Goal: Task Accomplishment & Management: Manage account settings

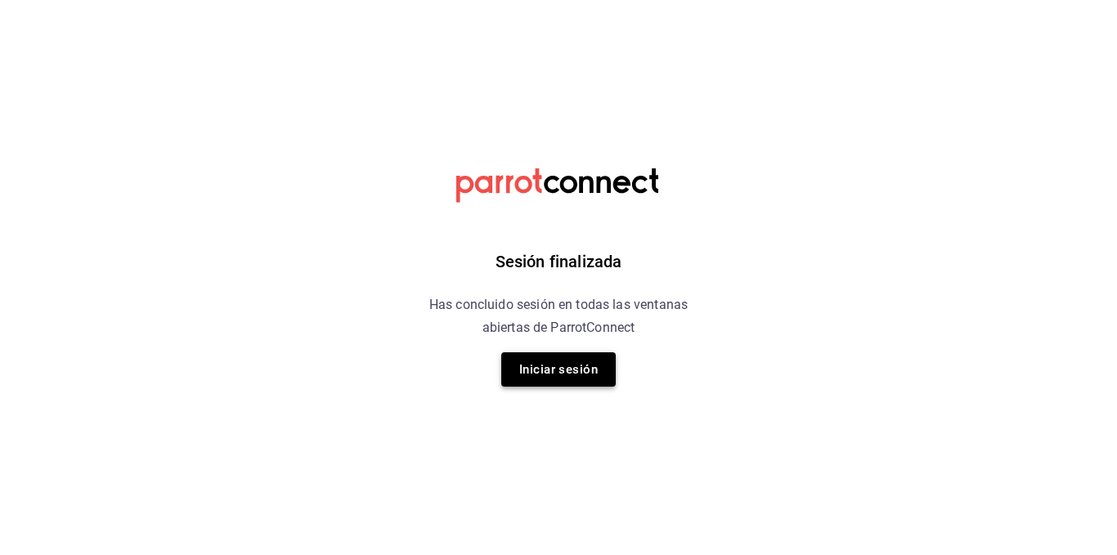
click at [555, 362] on button "Iniciar sesión" at bounding box center [558, 370] width 115 height 34
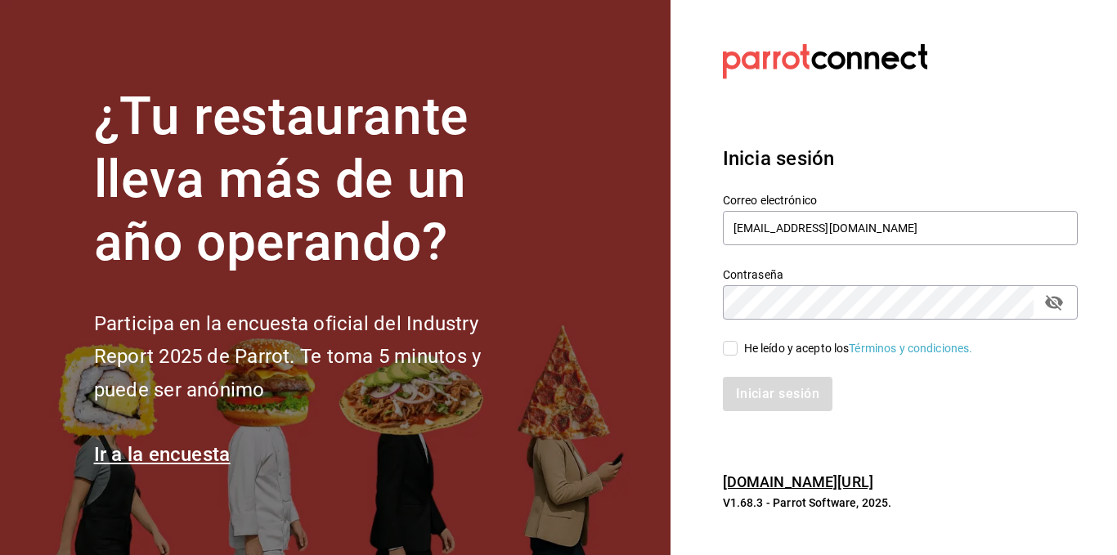
click at [727, 345] on input "He leído y acepto los Términos y condiciones." at bounding box center [730, 348] width 15 height 15
checkbox input "true"
click at [753, 384] on button "Iniciar sesión" at bounding box center [778, 394] width 111 height 34
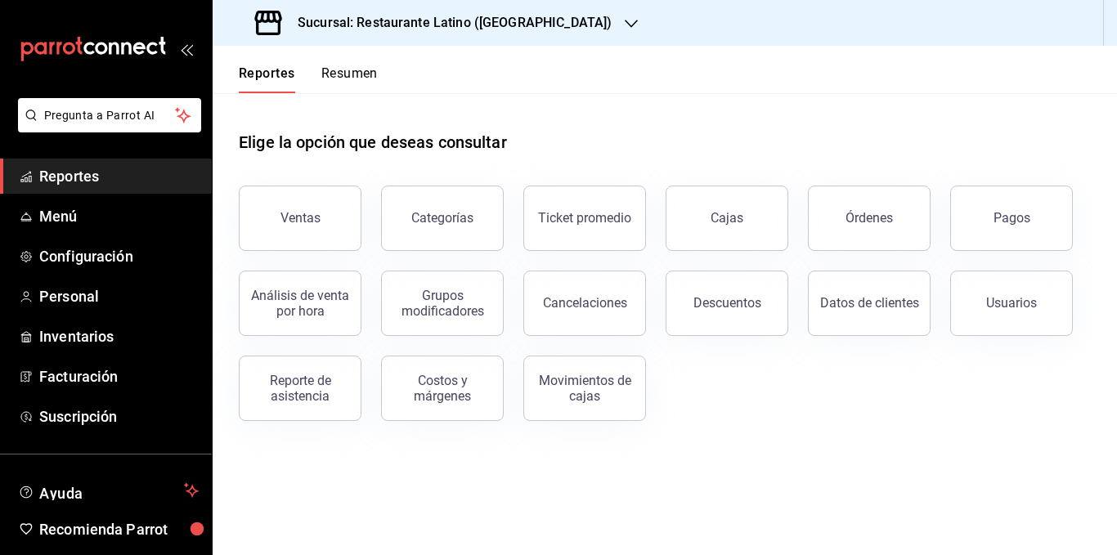
click at [411, 30] on h3 "Sucursal: Restaurante Latino ([GEOGRAPHIC_DATA])" at bounding box center [448, 23] width 327 height 20
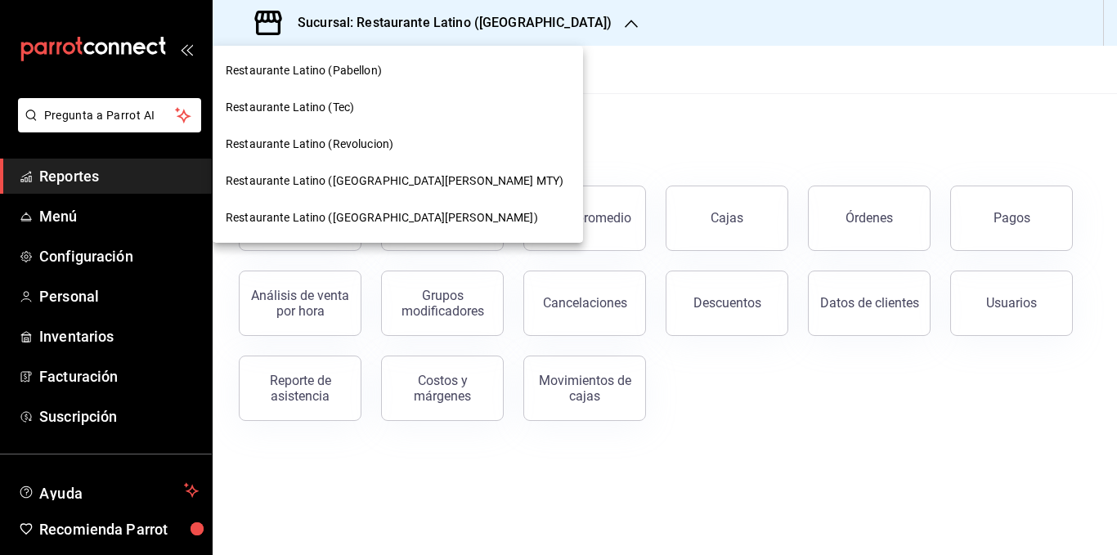
click at [377, 150] on span "Restaurante Latino (Revolucion)" at bounding box center [310, 144] width 168 height 17
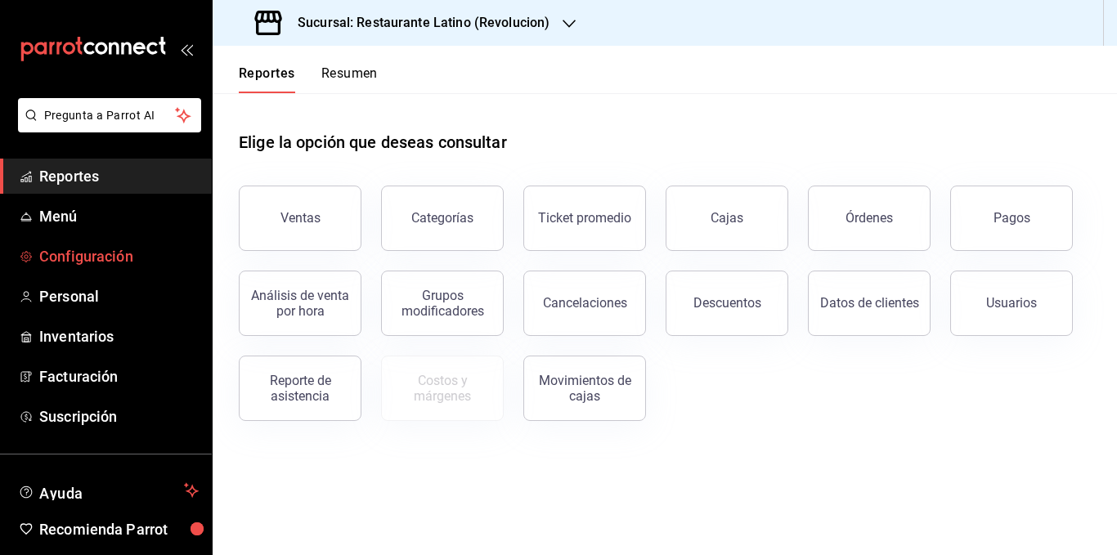
click at [108, 262] on span "Configuración" at bounding box center [118, 256] width 159 height 22
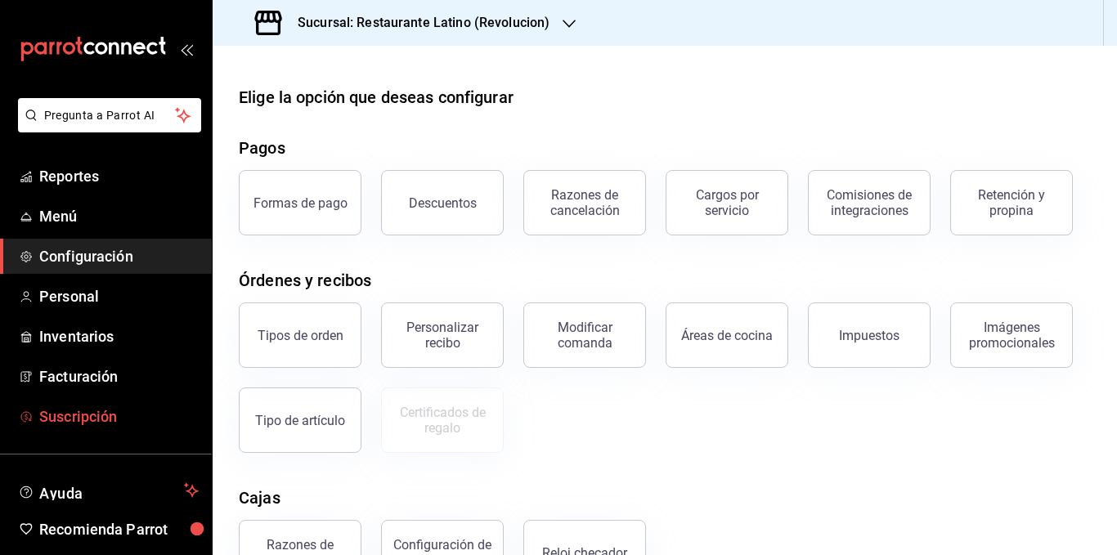
click at [101, 406] on span "Suscripción" at bounding box center [118, 417] width 159 height 22
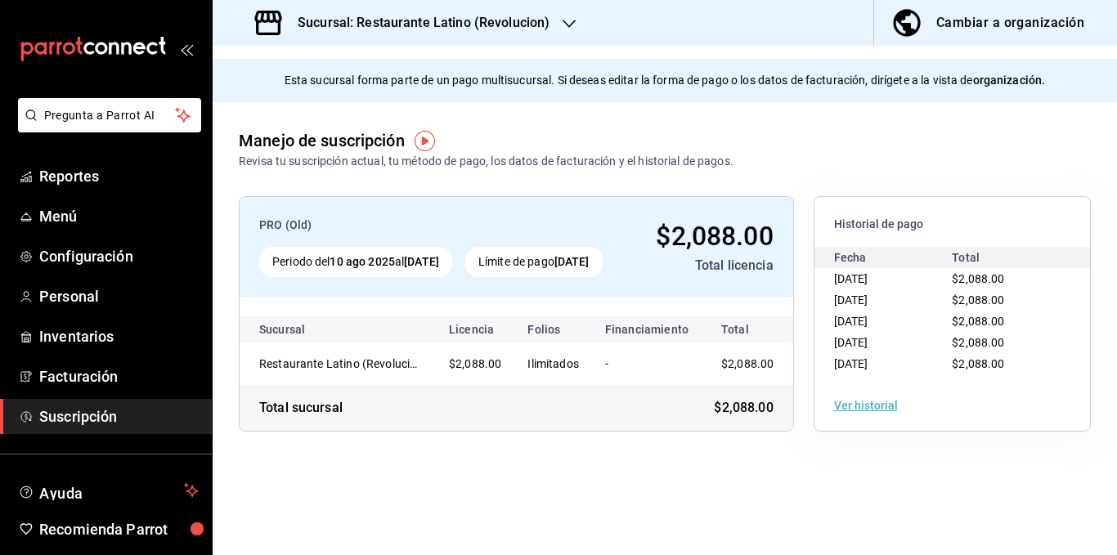
click at [478, 294] on div "PRO (Old) Periodo del 10 ago 2025 al [DATE] Límite de pago [DATE] $2,088.00 Tot…" at bounding box center [517, 247] width 554 height 100
click at [1000, 24] on div "Cambiar a organización" at bounding box center [1010, 22] width 148 height 23
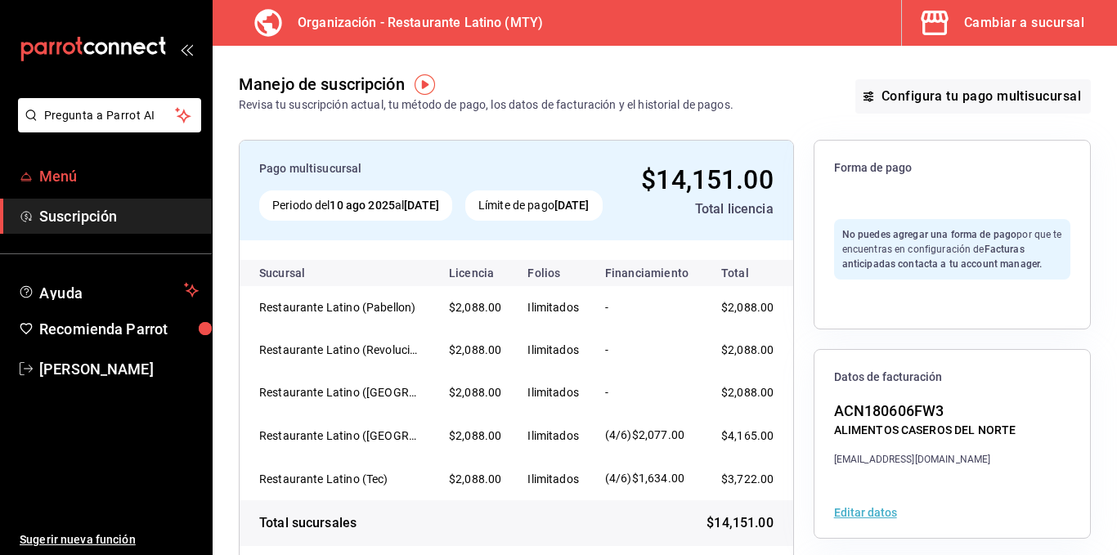
click at [53, 169] on span "Menú" at bounding box center [118, 176] width 159 height 22
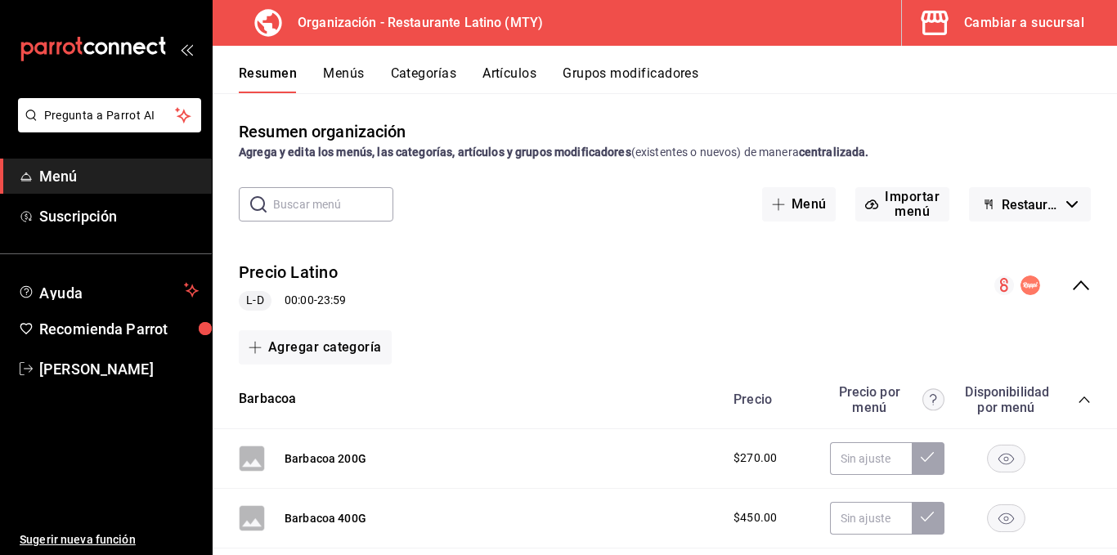
click at [352, 78] on button "Menús" at bounding box center [343, 79] width 41 height 28
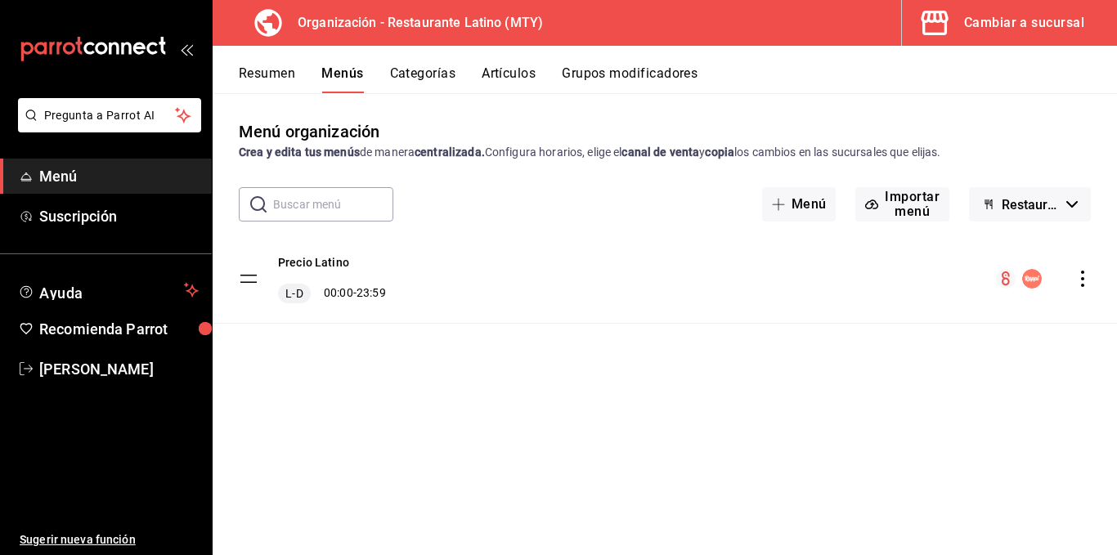
click at [1082, 281] on icon "actions" at bounding box center [1083, 279] width 16 height 16
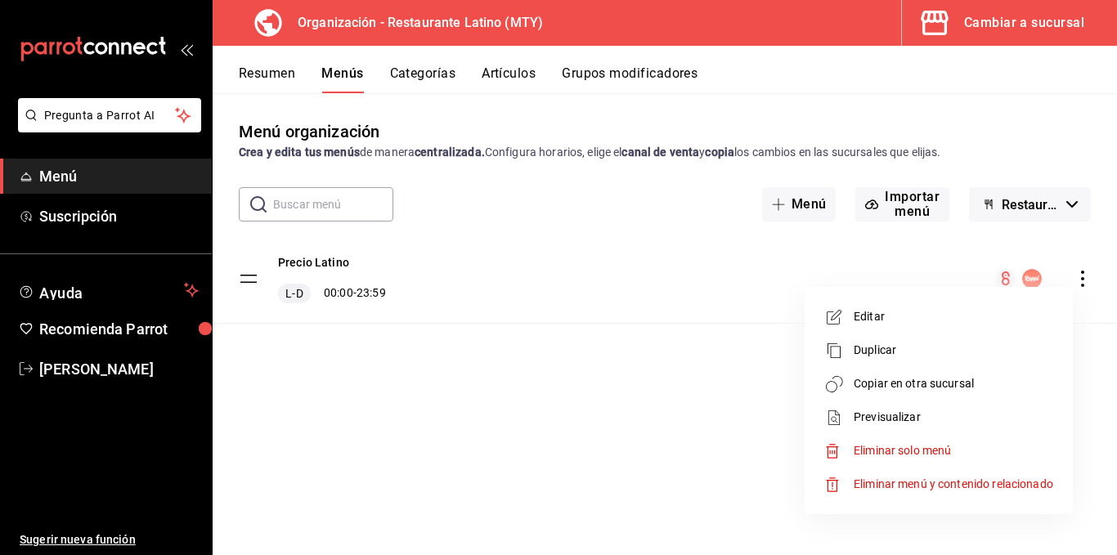
click at [712, 264] on div at bounding box center [558, 277] width 1117 height 555
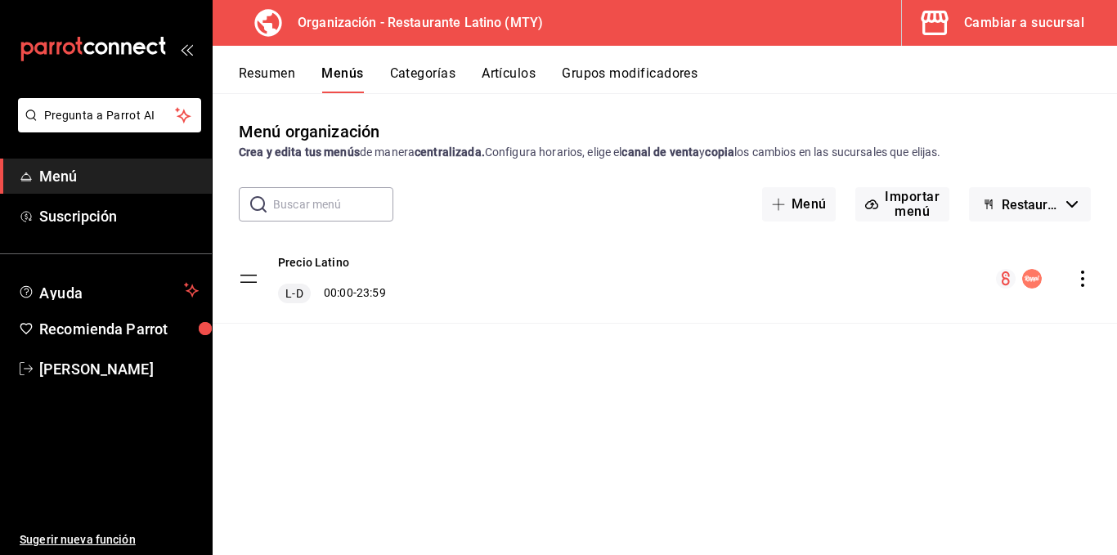
click at [1084, 283] on icon "actions" at bounding box center [1083, 279] width 16 height 16
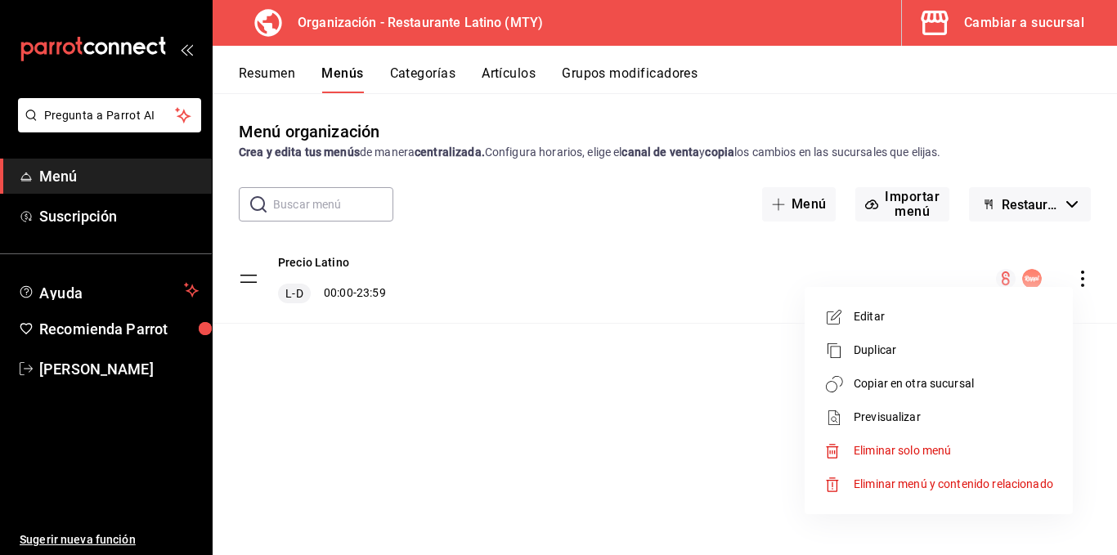
click at [734, 273] on div at bounding box center [558, 277] width 1117 height 555
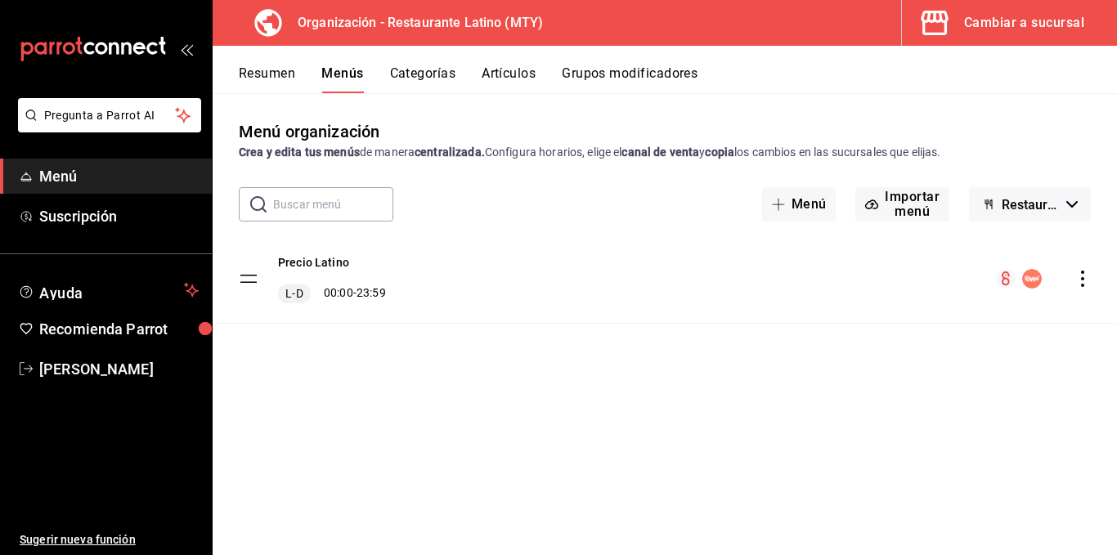
click at [1035, 278] on circle "menu-maker-table" at bounding box center [1032, 279] width 20 height 20
click at [1008, 281] on circle "menu-maker-table" at bounding box center [1006, 279] width 20 height 20
click at [1082, 281] on icon "actions" at bounding box center [1083, 279] width 16 height 16
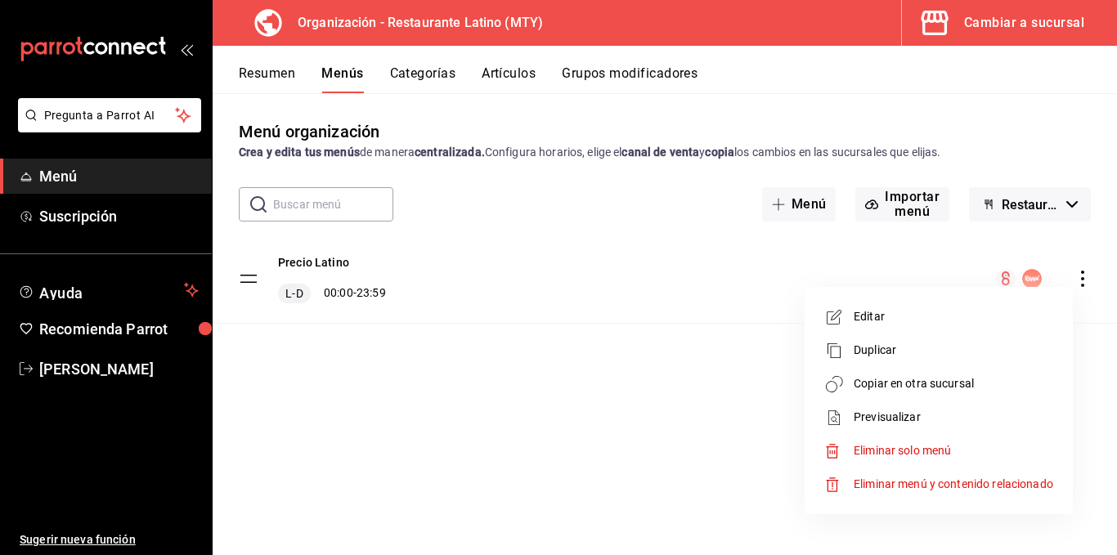
click at [920, 325] on span "Editar" at bounding box center [954, 316] width 200 height 17
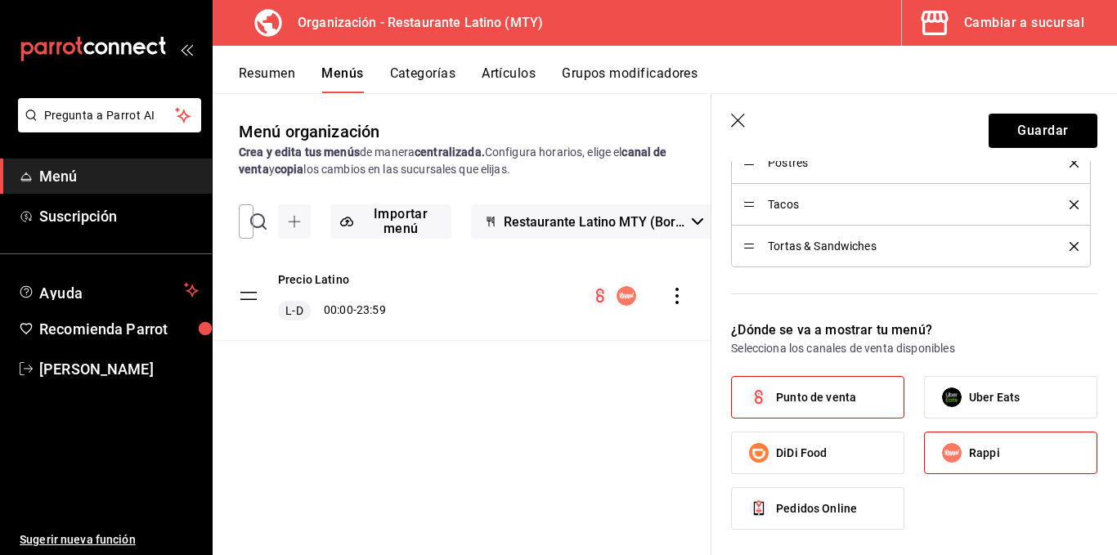
scroll to position [1145, 0]
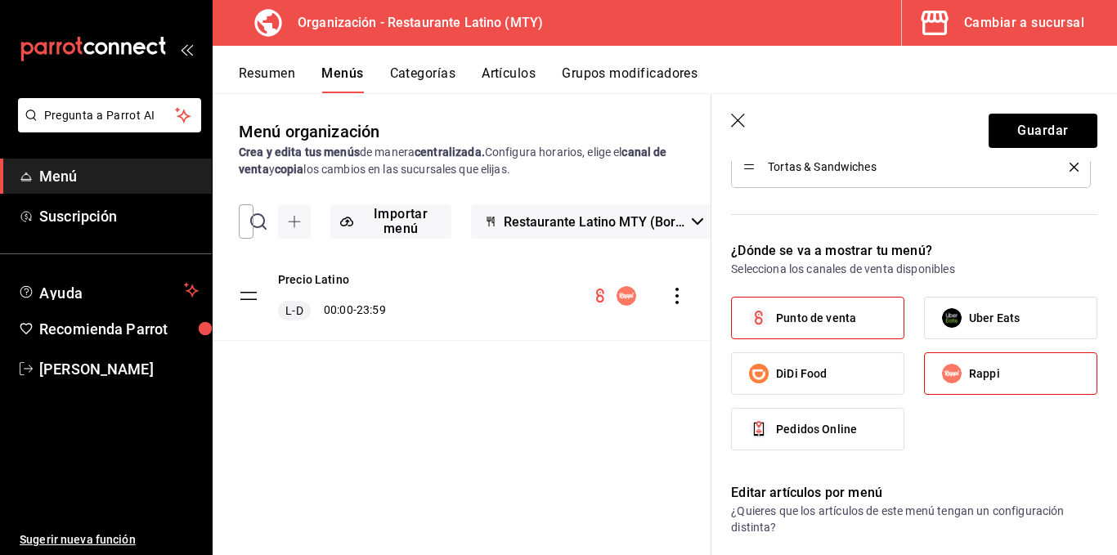
click at [974, 370] on span "Rappi" at bounding box center [984, 374] width 31 height 17
click at [969, 370] on input "Rappi" at bounding box center [952, 374] width 34 height 34
checkbox input "false"
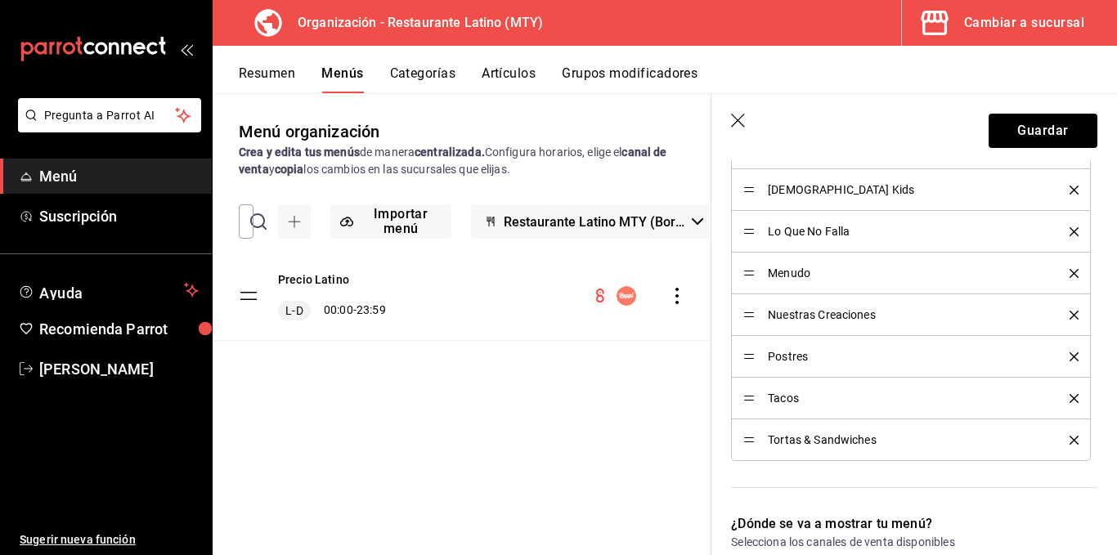
scroll to position [900, 0]
